Goal: Navigation & Orientation: Find specific page/section

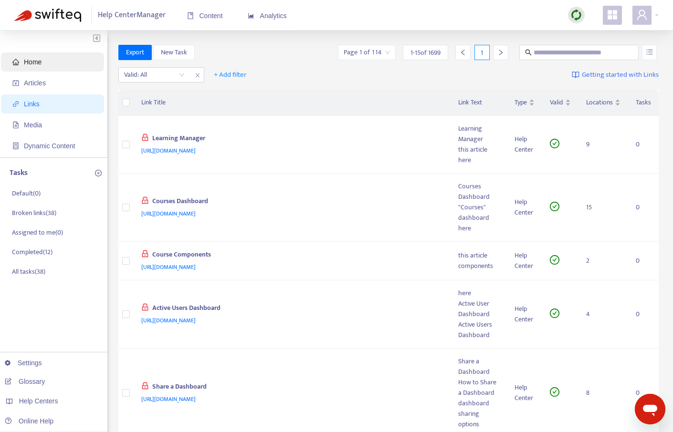
click at [45, 65] on span "Home" at bounding box center [54, 62] width 84 height 19
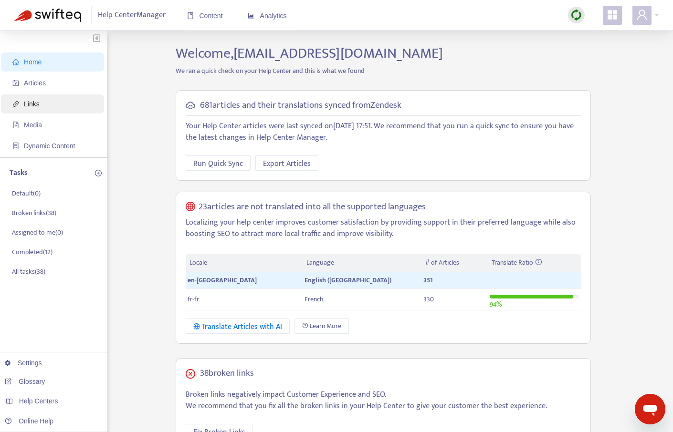
click at [44, 109] on span "Links" at bounding box center [54, 104] width 84 height 19
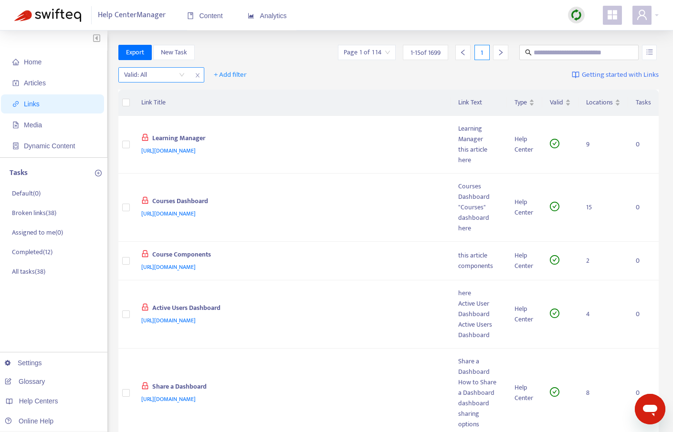
click at [161, 75] on input "search" at bounding box center [154, 75] width 61 height 14
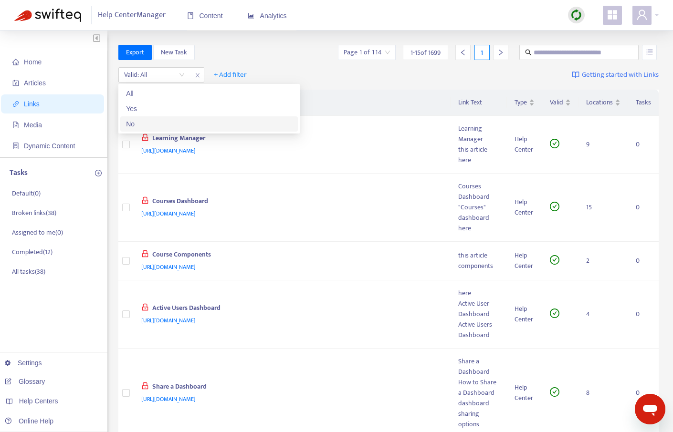
click at [155, 119] on div "No" at bounding box center [209, 124] width 166 height 11
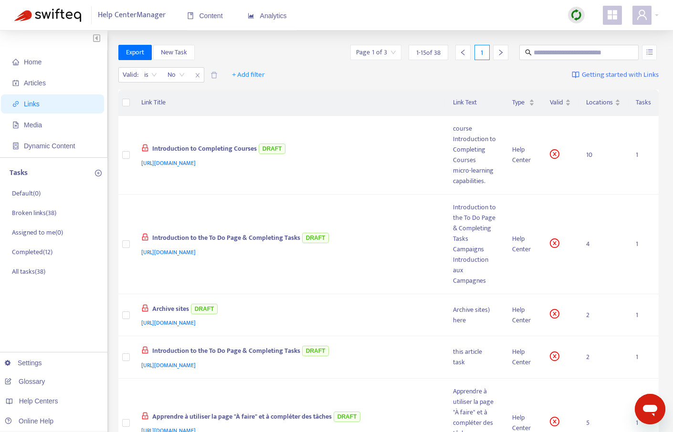
click at [503, 49] on icon "right" at bounding box center [500, 52] width 7 height 7
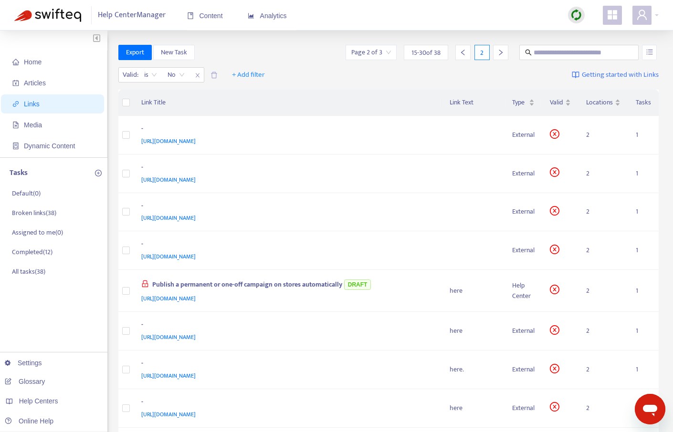
click at [473, 51] on div "2" at bounding box center [480, 52] width 57 height 15
click at [467, 52] on div at bounding box center [462, 52] width 15 height 15
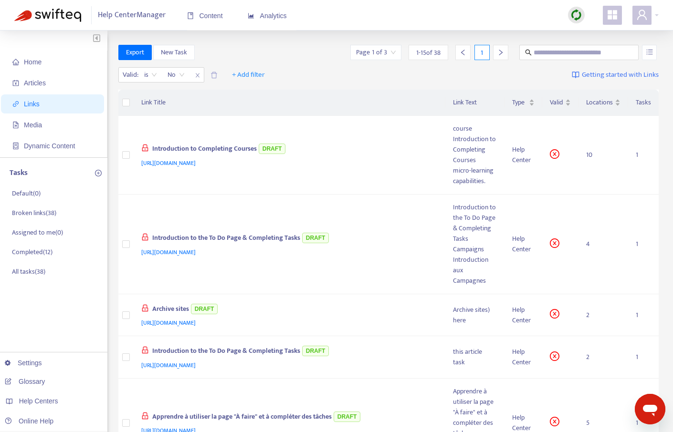
click at [500, 52] on icon "right" at bounding box center [500, 52] width 7 height 7
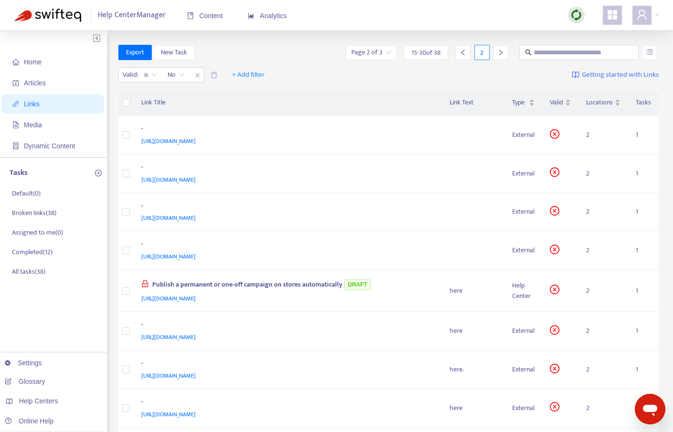
click at [500, 52] on icon "right" at bounding box center [500, 52] width 7 height 7
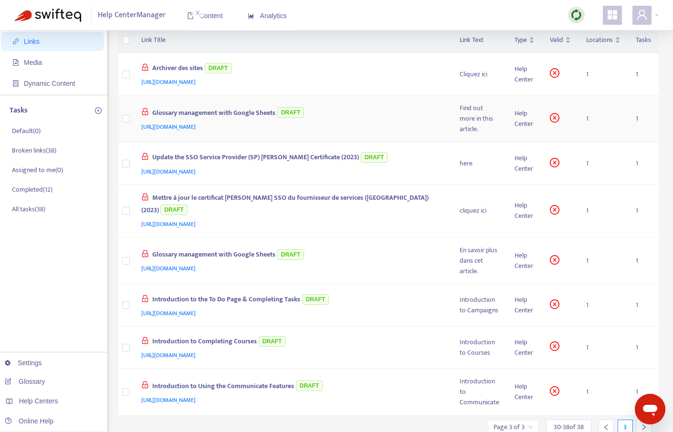
scroll to position [170, 0]
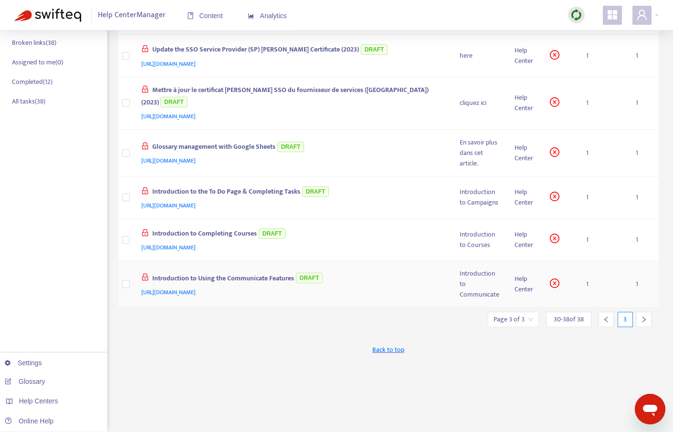
click at [411, 272] on div "Introduction to Using the Communicate Features DRAFT" at bounding box center [291, 280] width 300 height 16
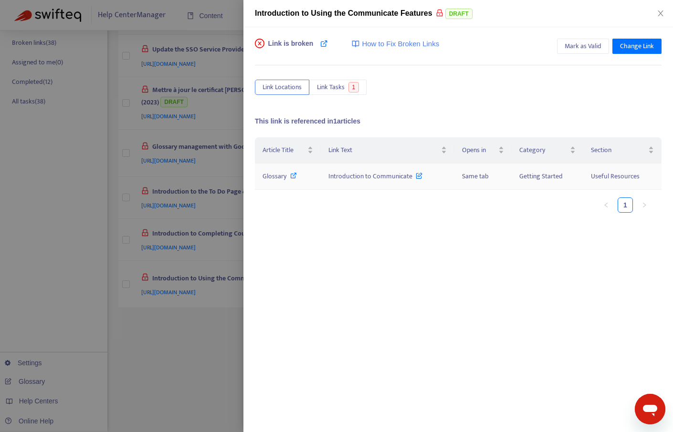
click at [295, 176] on icon at bounding box center [293, 175] width 7 height 7
click at [661, 13] on icon "close" at bounding box center [661, 14] width 8 height 8
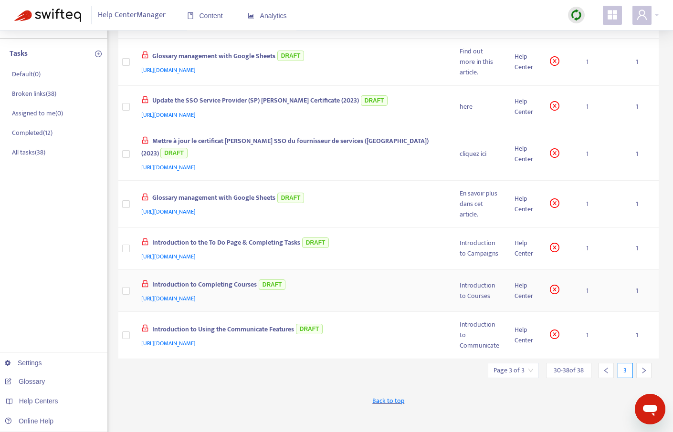
scroll to position [118, 0]
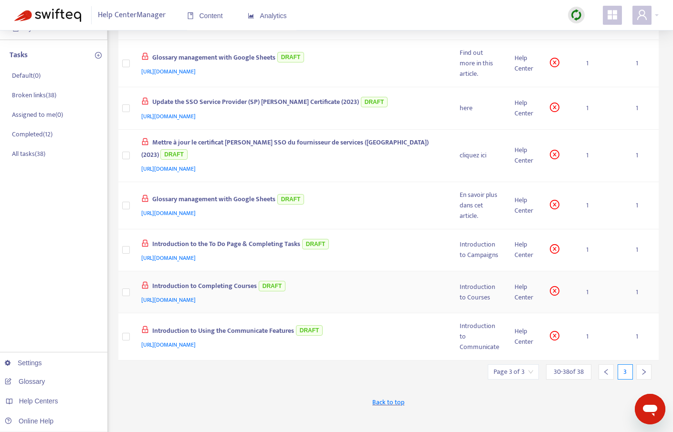
click at [385, 279] on div "Introduction to Completing Courses DRAFT" at bounding box center [291, 287] width 300 height 16
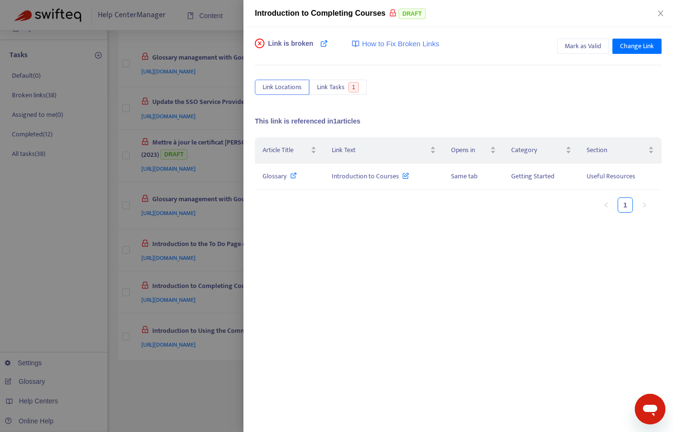
click at [226, 242] on div at bounding box center [336, 216] width 673 height 432
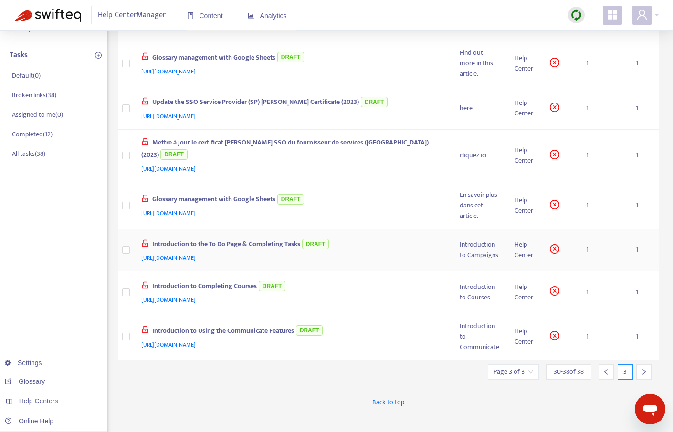
click at [368, 237] on div "Introduction to the To Do Page & Completing Tasks DRAFT" at bounding box center [291, 245] width 300 height 16
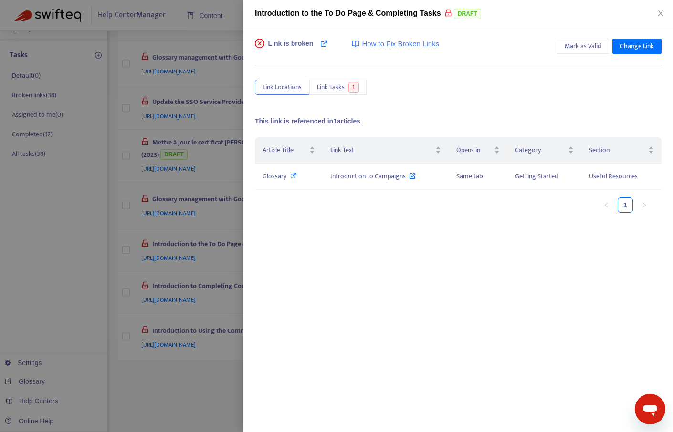
click at [219, 228] on div at bounding box center [336, 216] width 673 height 432
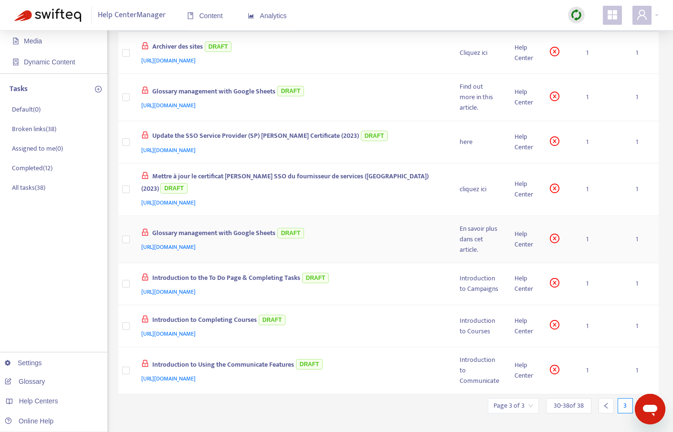
scroll to position [82, 0]
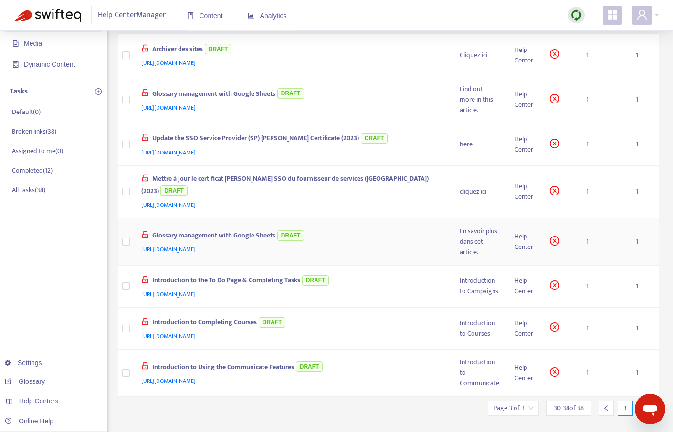
click at [347, 229] on div "Glossary management with Google Sheets DRAFT" at bounding box center [291, 237] width 300 height 16
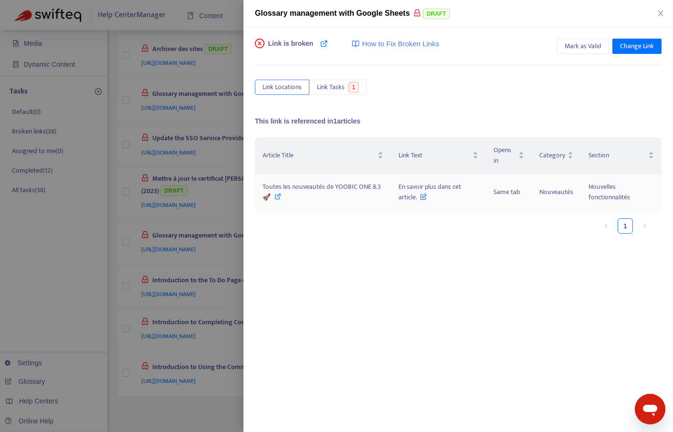
click at [277, 196] on icon at bounding box center [277, 196] width 7 height 7
click at [421, 197] on icon at bounding box center [423, 194] width 7 height 11
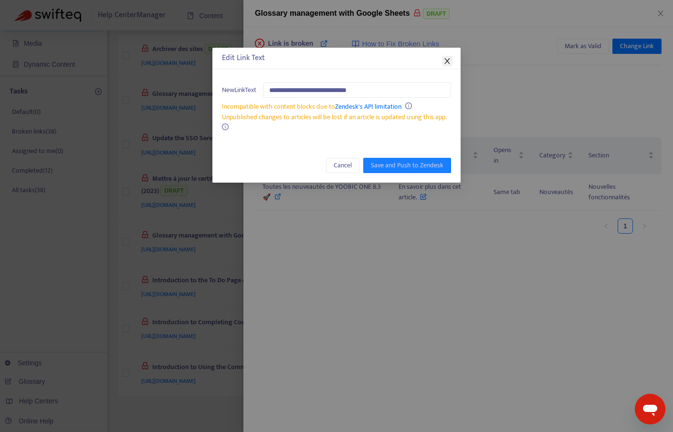
click at [444, 60] on icon "close" at bounding box center [447, 61] width 8 height 8
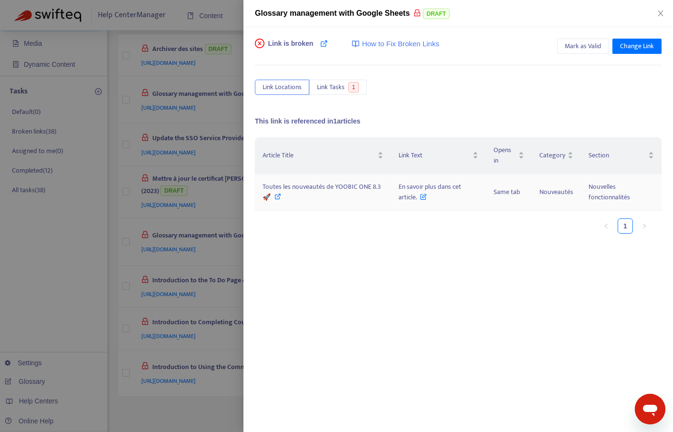
click at [422, 198] on icon at bounding box center [423, 194] width 7 height 11
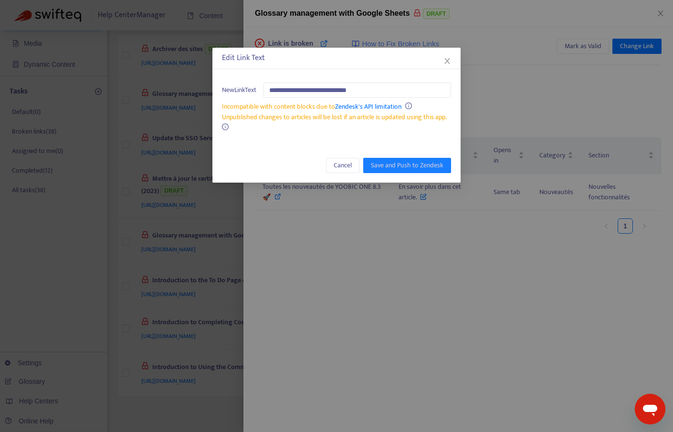
click at [394, 276] on div "**********" at bounding box center [336, 216] width 673 height 432
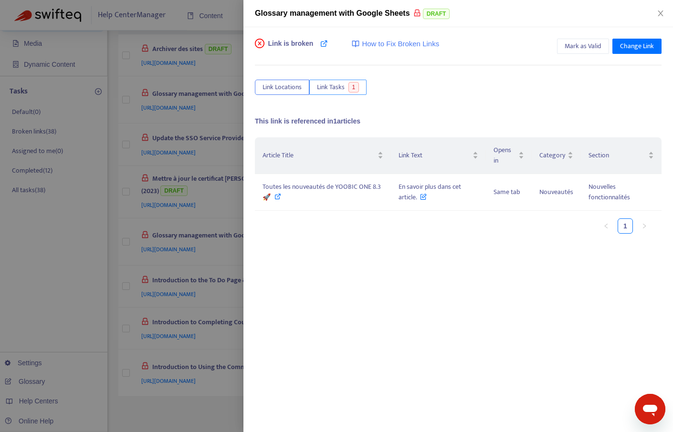
click at [328, 80] on button "Link Tasks 1" at bounding box center [337, 87] width 57 height 15
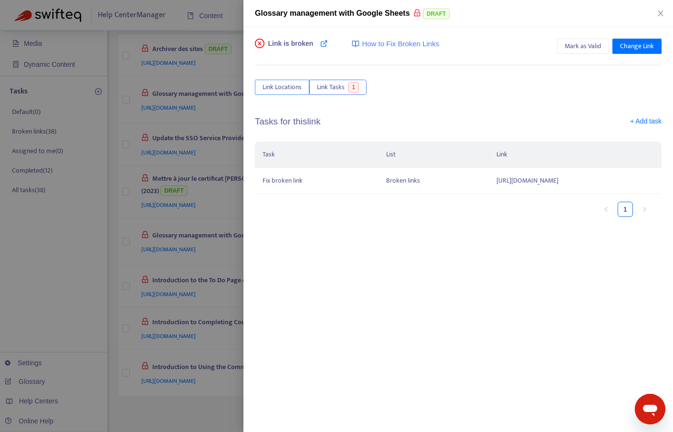
click at [282, 85] on span "Link Locations" at bounding box center [282, 87] width 39 height 11
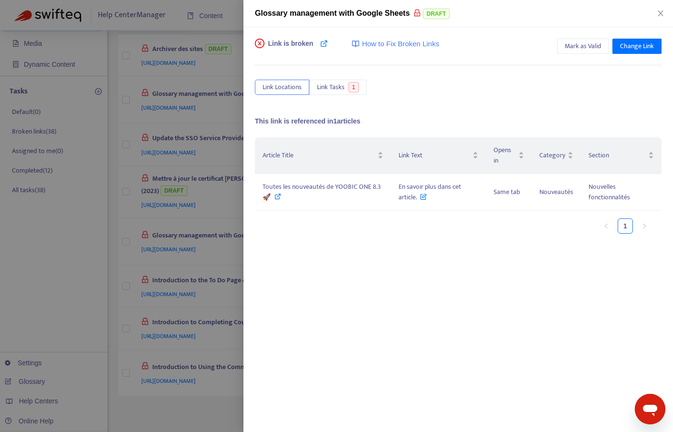
click at [175, 276] on div at bounding box center [336, 216] width 673 height 432
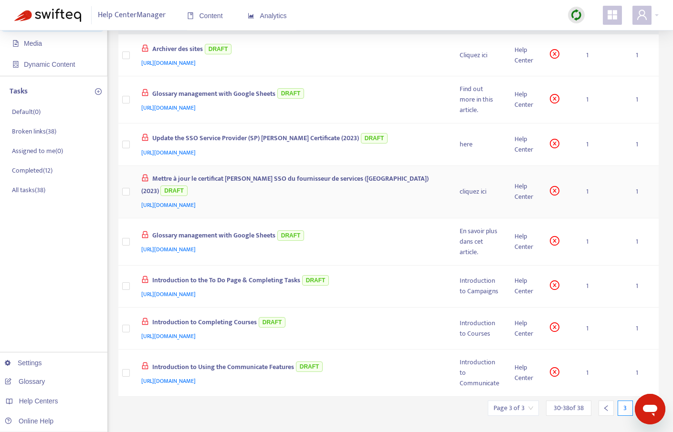
scroll to position [0, 0]
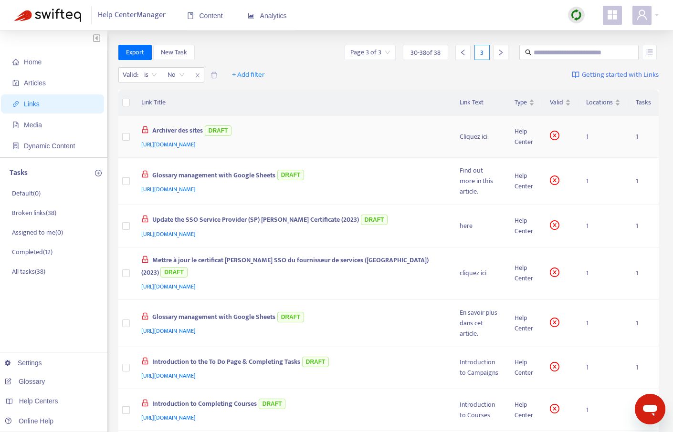
click at [370, 137] on div "Archiver des sites DRAFT" at bounding box center [291, 132] width 300 height 16
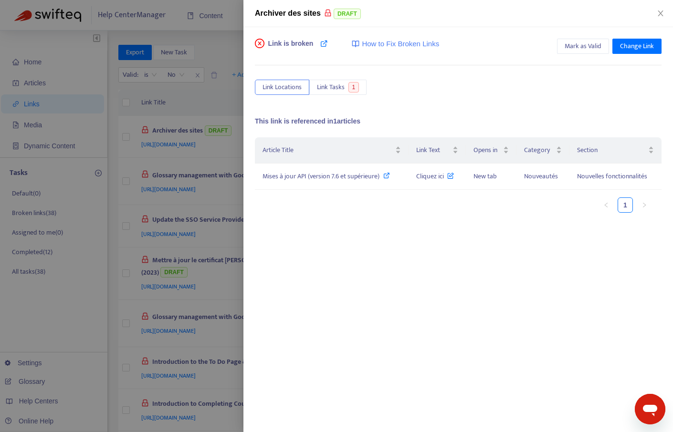
click at [199, 168] on div at bounding box center [336, 216] width 673 height 432
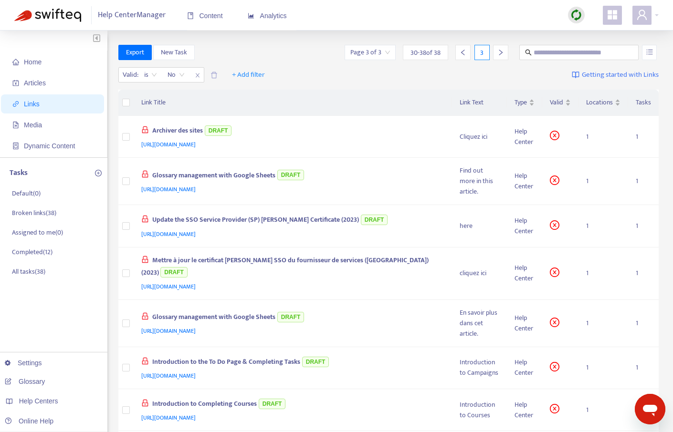
click at [574, 13] on img at bounding box center [576, 15] width 12 height 12
click at [583, 33] on link "Quick Sync" at bounding box center [596, 34] width 41 height 11
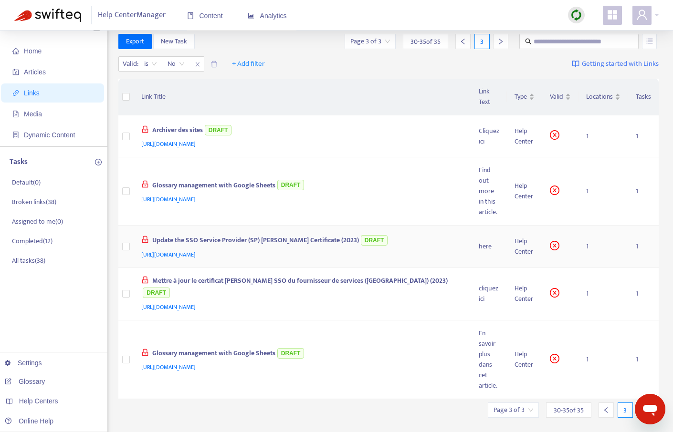
scroll to position [8, 0]
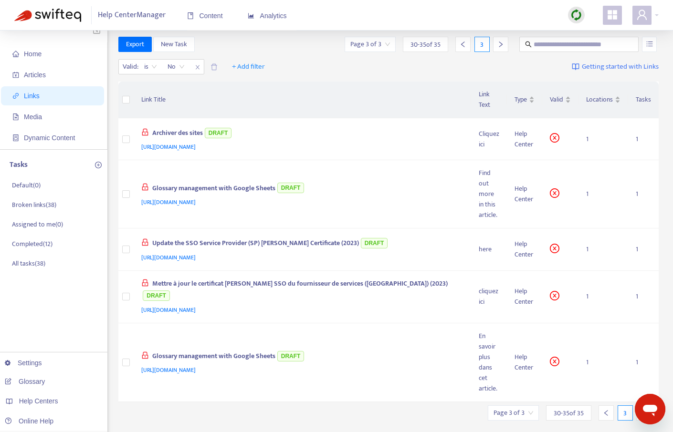
click at [608, 410] on icon "left" at bounding box center [606, 413] width 7 height 7
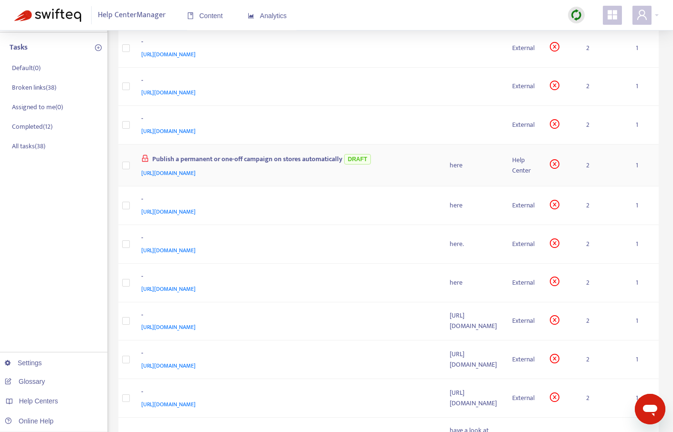
scroll to position [362, 0]
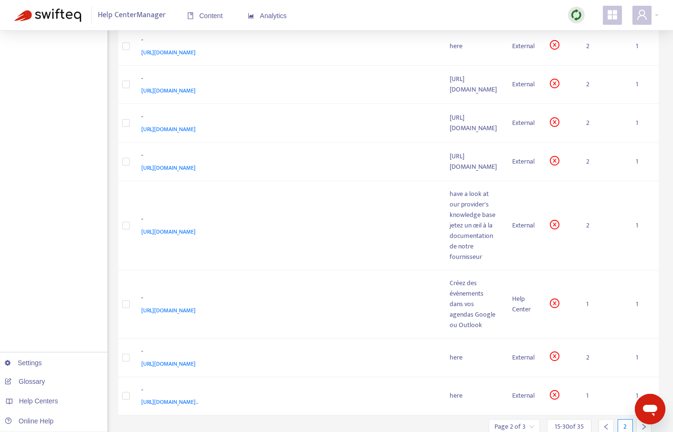
click at [607, 424] on icon "left" at bounding box center [605, 427] width 3 height 6
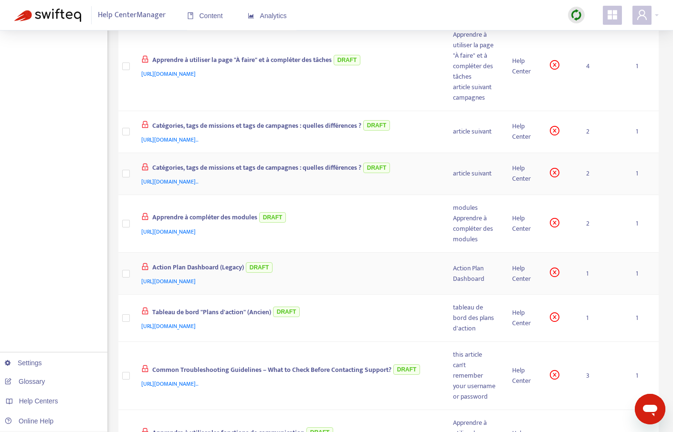
scroll to position [363, 0]
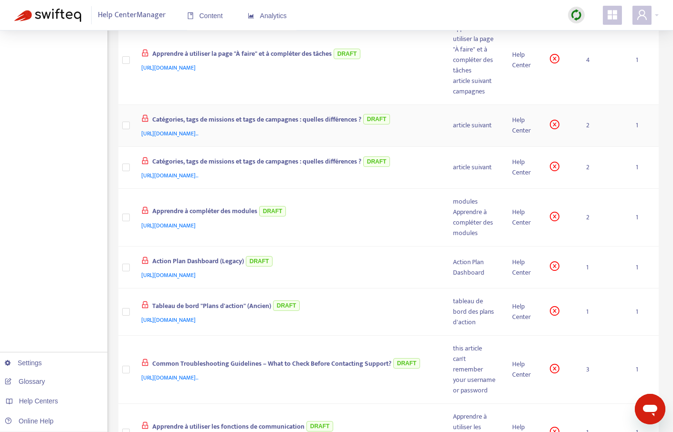
click at [425, 124] on div "Catégories, tags de missions et tags de campagnes : quelles différences ? DRAFT" at bounding box center [287, 121] width 293 height 16
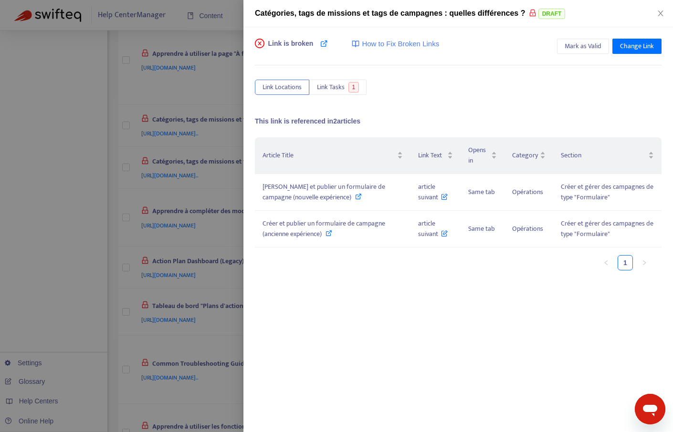
click at [216, 195] on div at bounding box center [336, 216] width 673 height 432
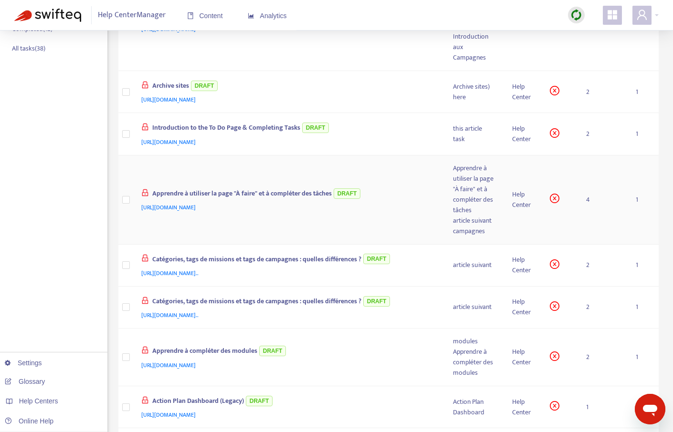
scroll to position [224, 0]
click at [398, 209] on div "[URL][DOMAIN_NAME]" at bounding box center [287, 206] width 293 height 11
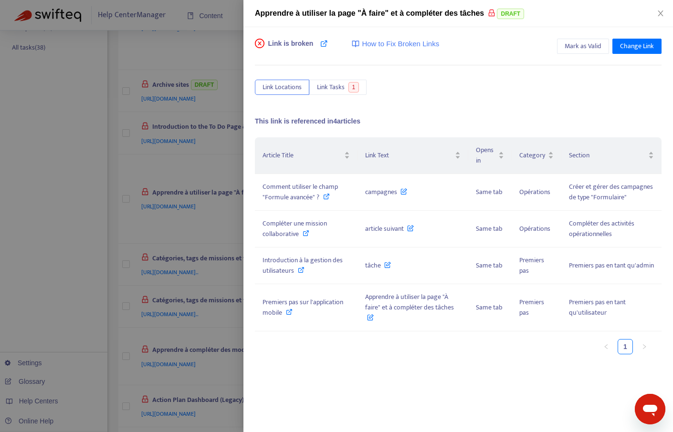
click at [203, 258] on div at bounding box center [336, 216] width 673 height 432
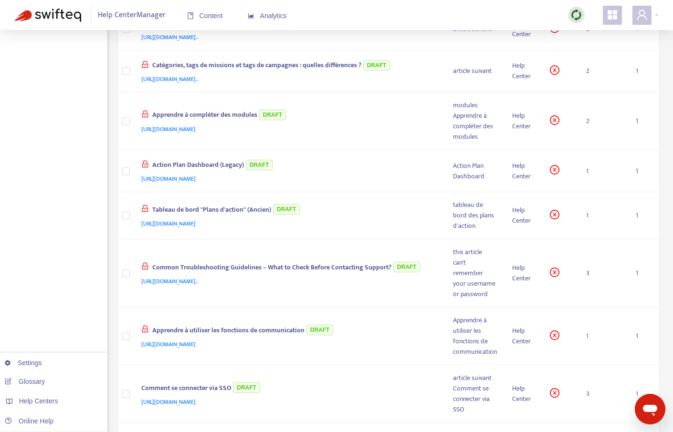
scroll to position [599, 0]
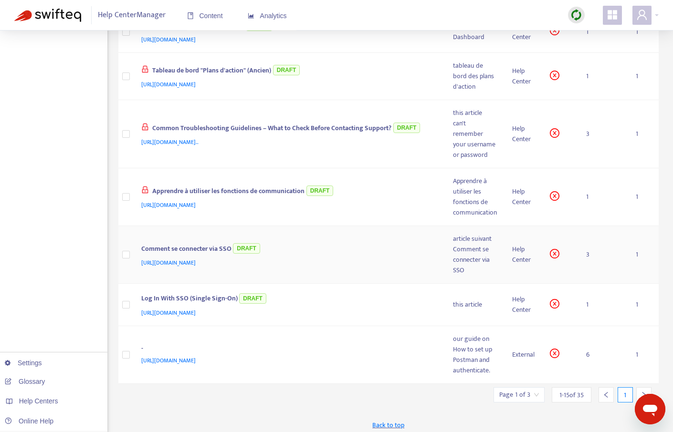
click at [363, 245] on div "Comment se connecter via SSO DRAFT" at bounding box center [287, 250] width 293 height 16
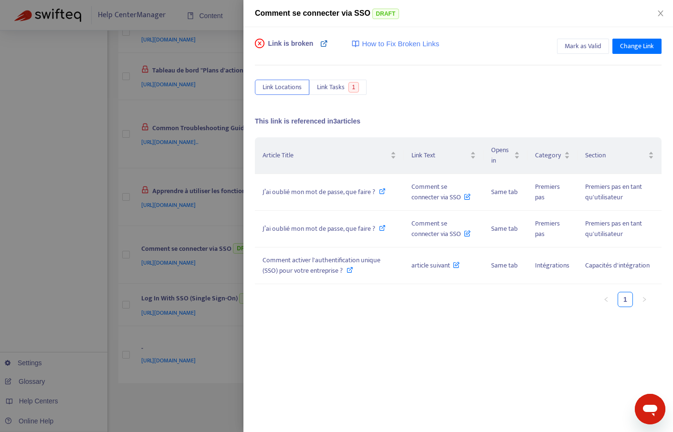
click at [325, 44] on icon at bounding box center [324, 44] width 8 height 8
click at [382, 190] on icon at bounding box center [382, 191] width 7 height 7
click at [210, 107] on div at bounding box center [336, 216] width 673 height 432
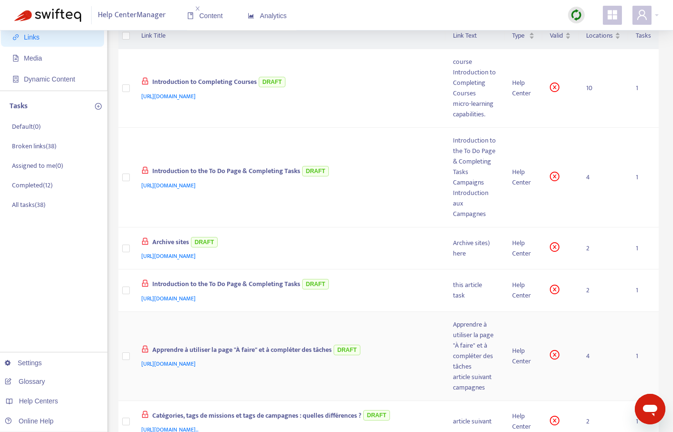
scroll to position [0, 0]
